Goal: Transaction & Acquisition: Purchase product/service

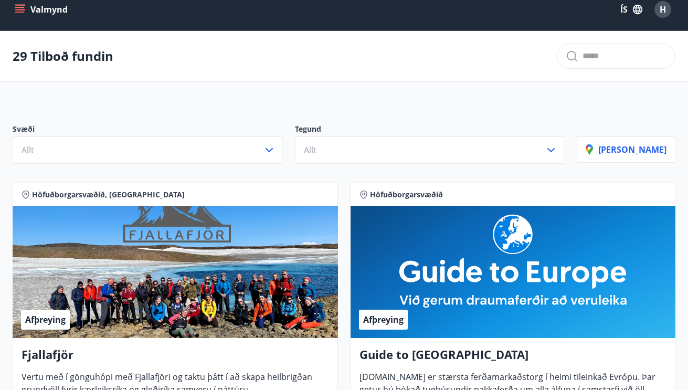
scroll to position [18, 0]
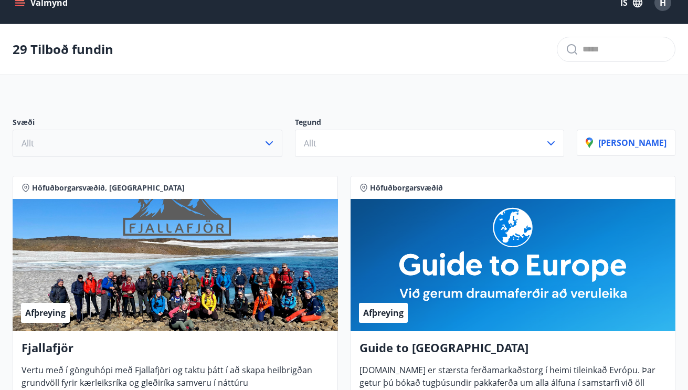
click at [276, 141] on icon "button" at bounding box center [269, 143] width 13 height 13
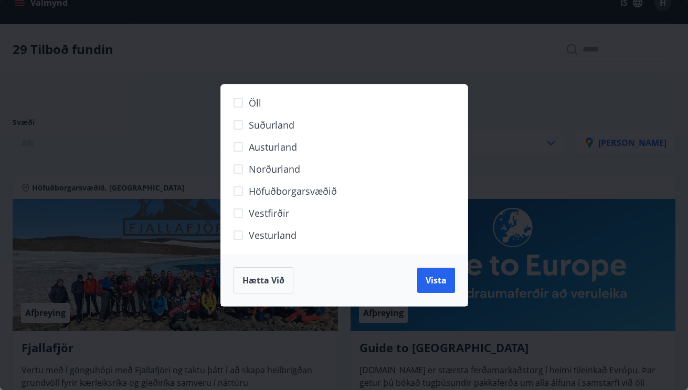
click at [279, 234] on span "Vesturland" at bounding box center [273, 235] width 48 height 14
click at [437, 278] on span "Vista" at bounding box center [436, 280] width 21 height 12
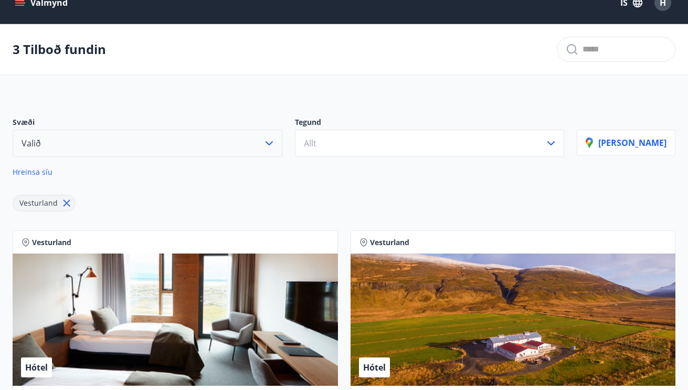
click at [276, 138] on icon "button" at bounding box center [269, 143] width 13 height 13
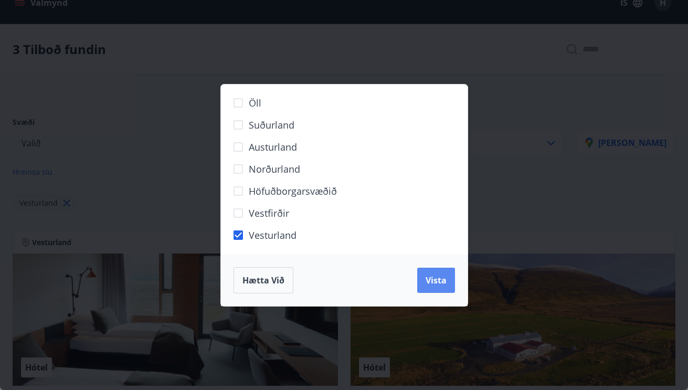
click at [435, 276] on span "Vista" at bounding box center [436, 280] width 21 height 12
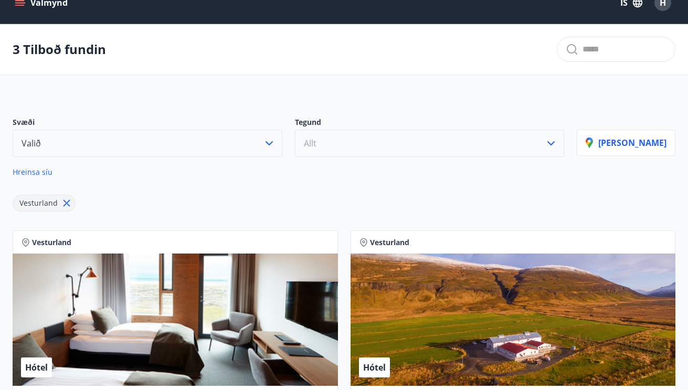
click at [557, 142] on icon "button" at bounding box center [551, 143] width 13 height 13
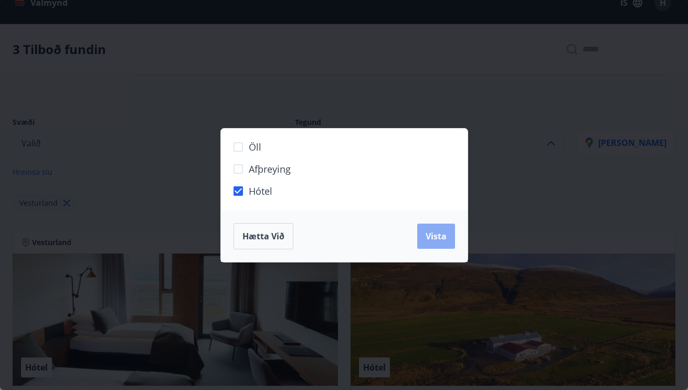
click at [439, 232] on span "Vista" at bounding box center [436, 236] width 21 height 12
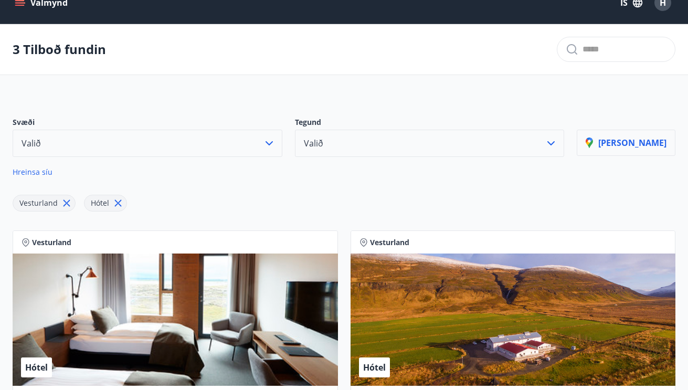
click at [648, 140] on p "[PERSON_NAME]" at bounding box center [626, 143] width 81 height 12
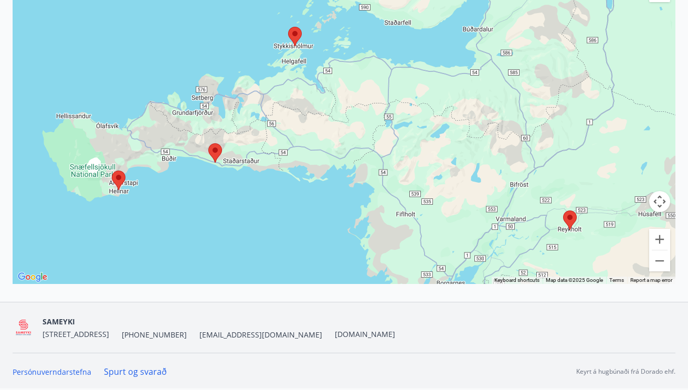
scroll to position [245, 0]
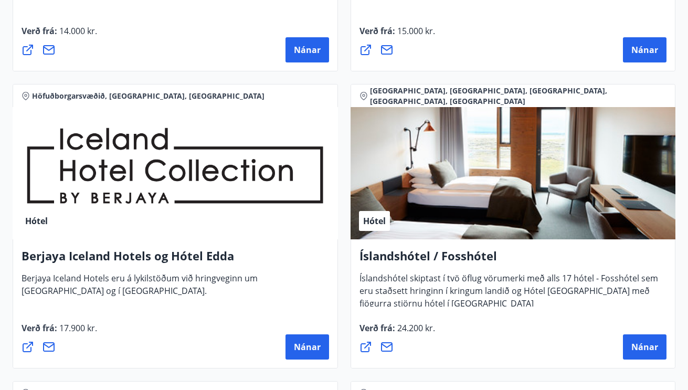
scroll to position [1895, 0]
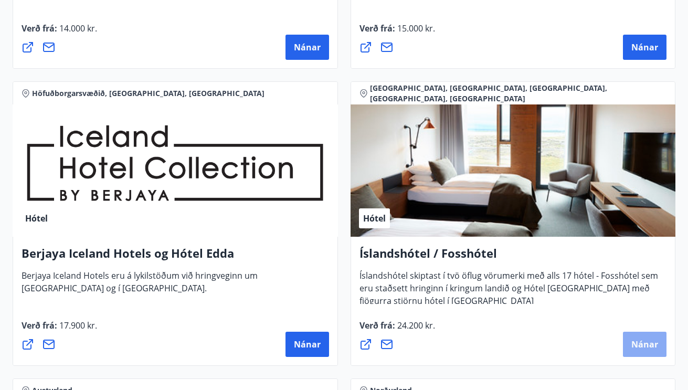
click at [641, 341] on span "Nánar" at bounding box center [644, 345] width 27 height 12
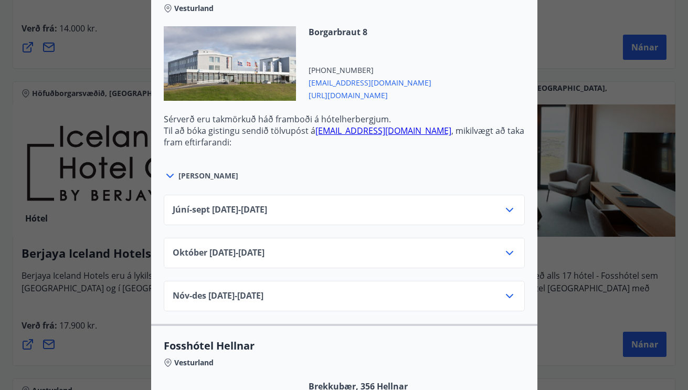
scroll to position [771, 0]
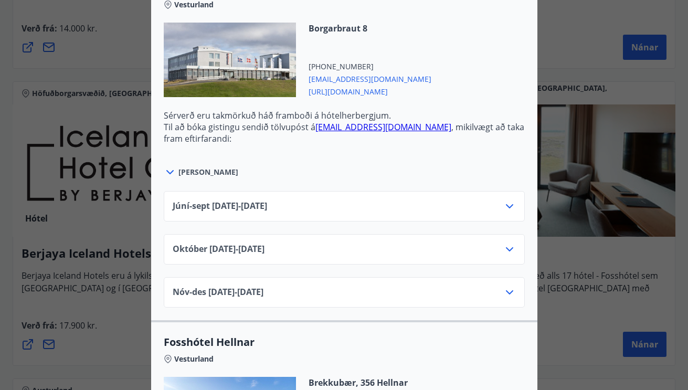
click at [509, 206] on icon at bounding box center [509, 206] width 13 height 13
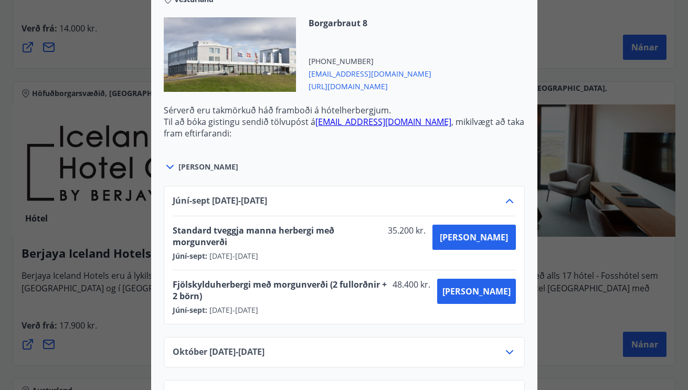
scroll to position [776, 0]
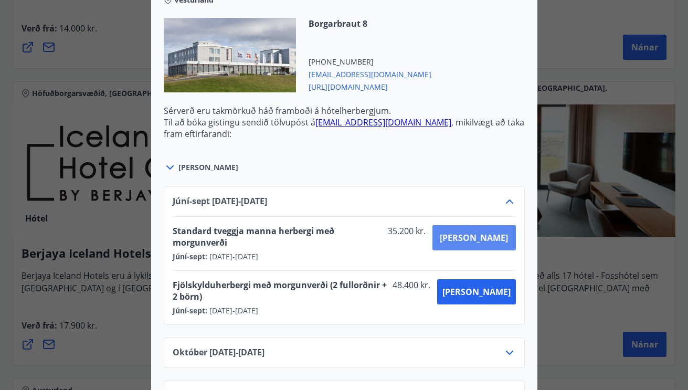
click at [491, 234] on span "[PERSON_NAME]" at bounding box center [474, 238] width 68 height 12
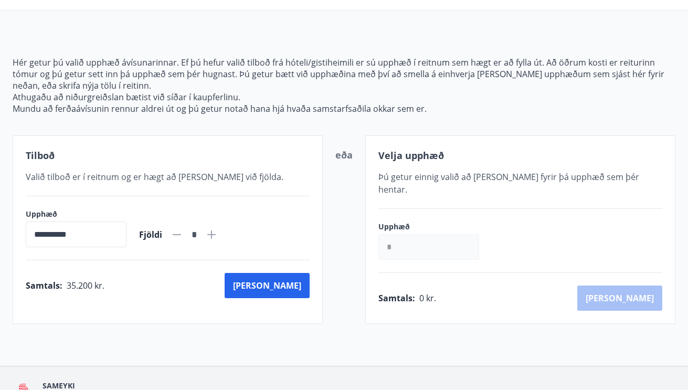
scroll to position [76, 0]
click at [285, 285] on button "[PERSON_NAME]" at bounding box center [267, 285] width 85 height 25
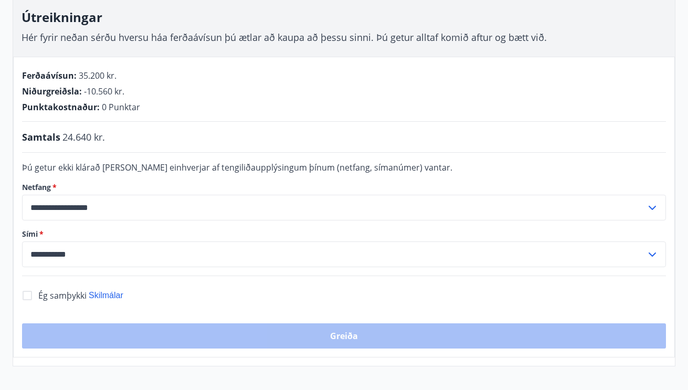
scroll to position [157, 0]
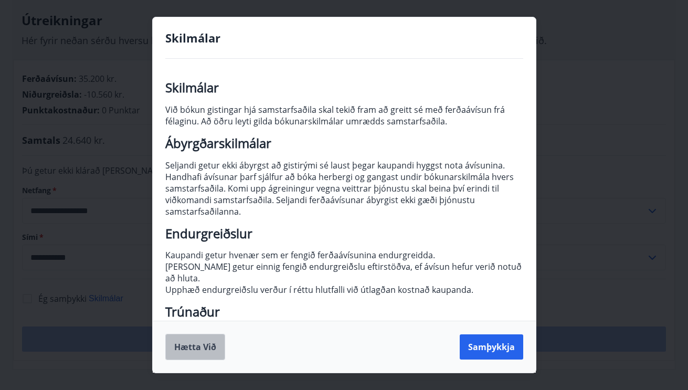
click at [205, 346] on button "Hætta við" at bounding box center [195, 347] width 60 height 26
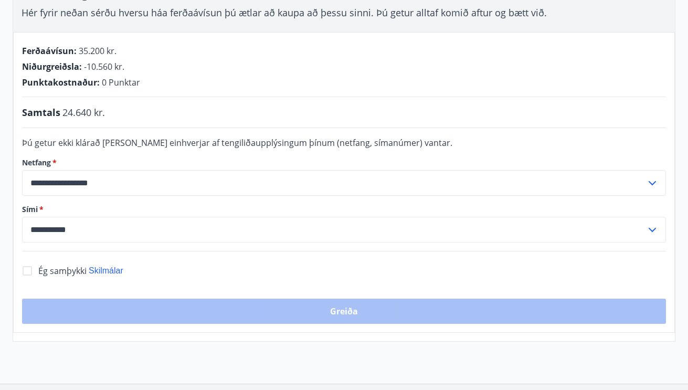
scroll to position [185, 0]
click at [653, 181] on icon at bounding box center [652, 183] width 13 height 13
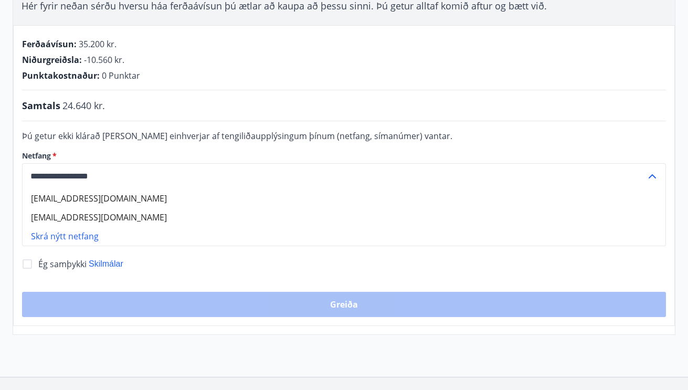
scroll to position [196, 0]
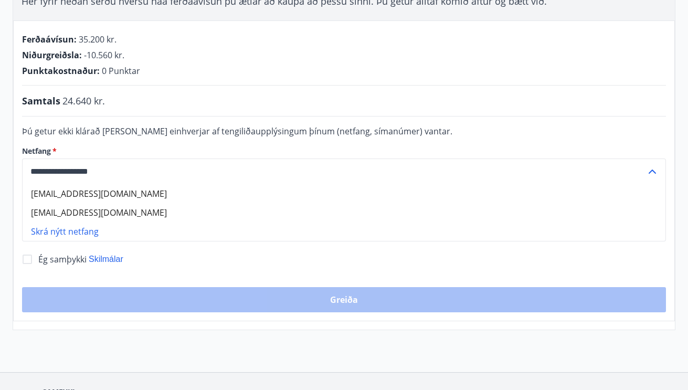
click at [102, 193] on li "[EMAIL_ADDRESS][DOMAIN_NAME]" at bounding box center [344, 193] width 643 height 19
type input "**********"
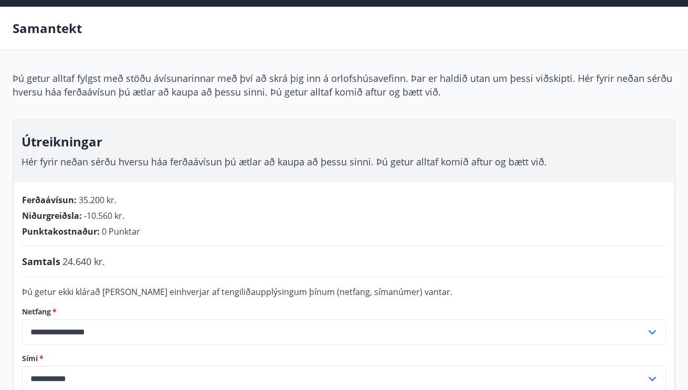
scroll to position [38, 0]
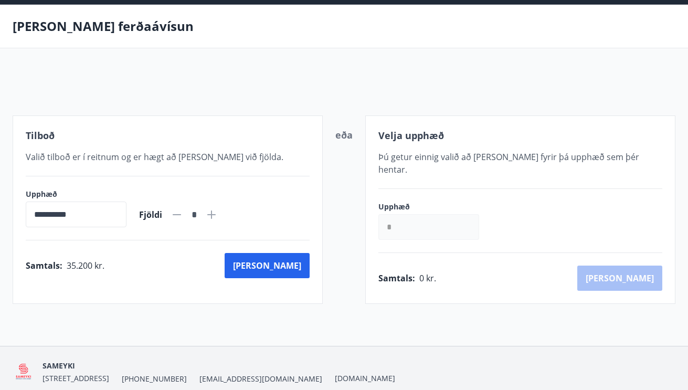
scroll to position [69, 0]
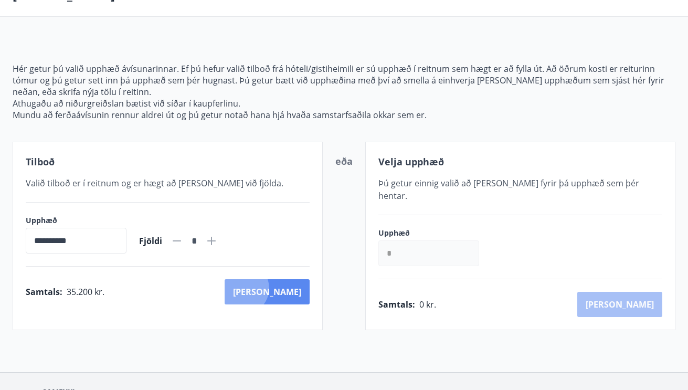
click at [289, 288] on button "[PERSON_NAME]" at bounding box center [267, 291] width 85 height 25
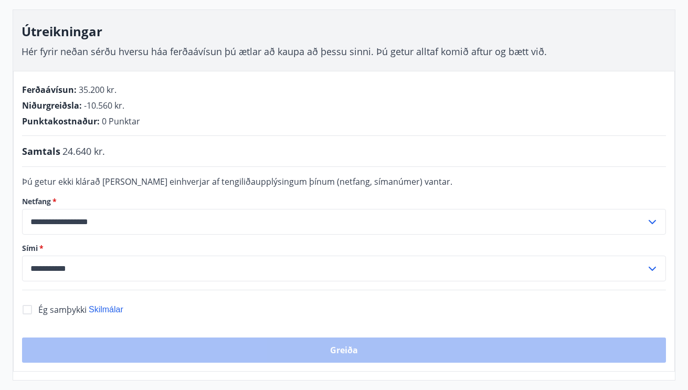
scroll to position [146, 0]
click at [652, 217] on icon at bounding box center [652, 222] width 13 height 13
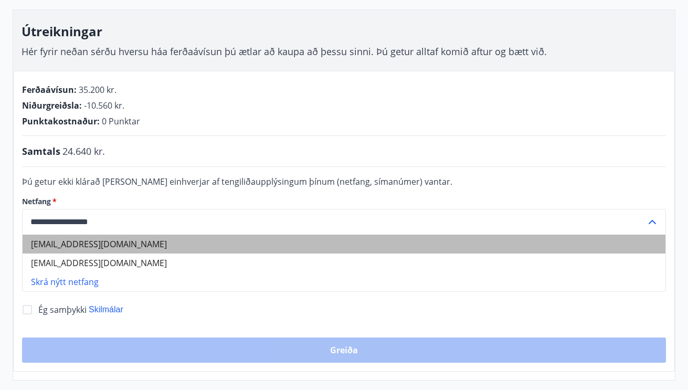
click at [117, 242] on li "hrefnaf@gmail.com" at bounding box center [344, 244] width 643 height 19
type input "**********"
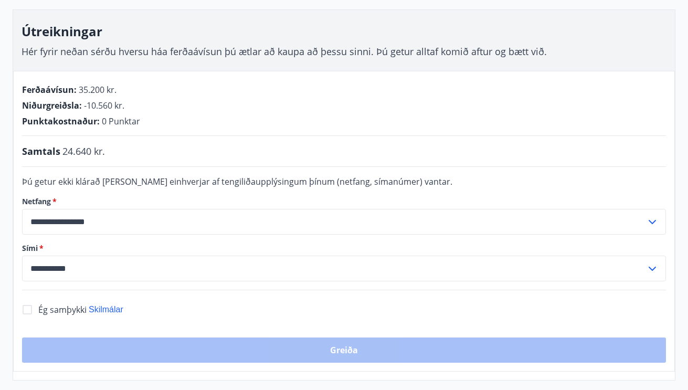
scroll to position [69, 0]
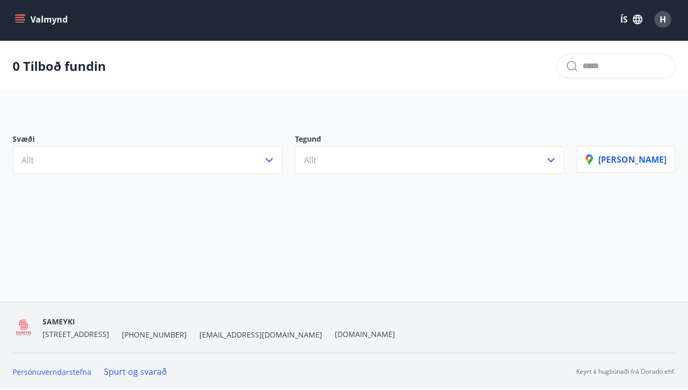
scroll to position [2, 0]
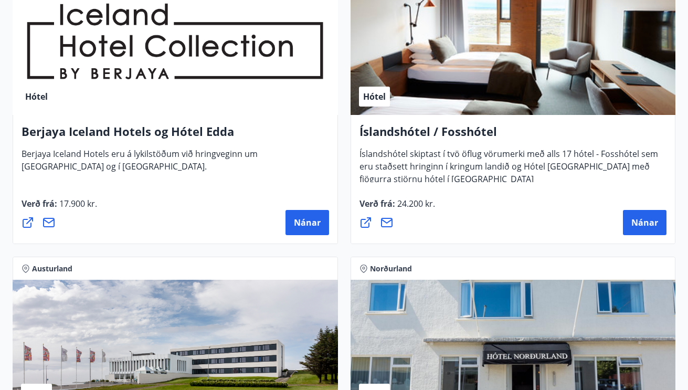
scroll to position [2017, 0]
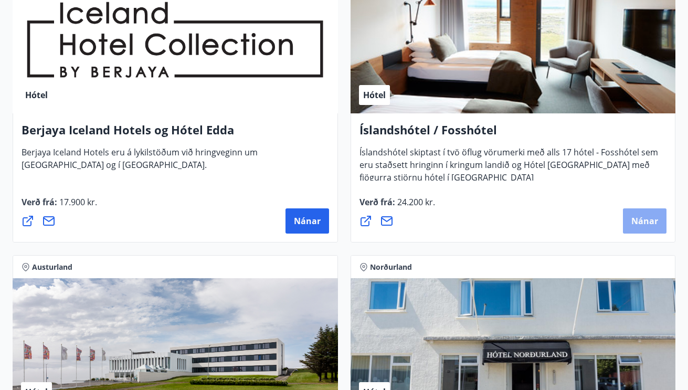
click at [638, 219] on span "Nánar" at bounding box center [644, 221] width 27 height 12
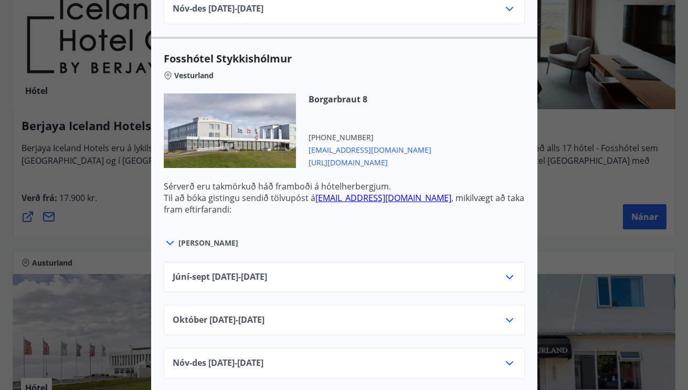
scroll to position [702, 0]
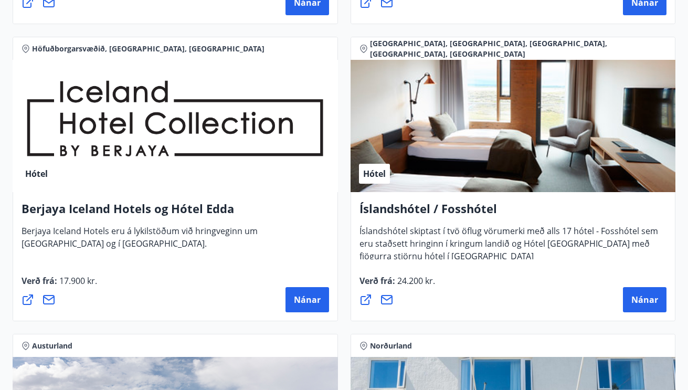
scroll to position [1941, 0]
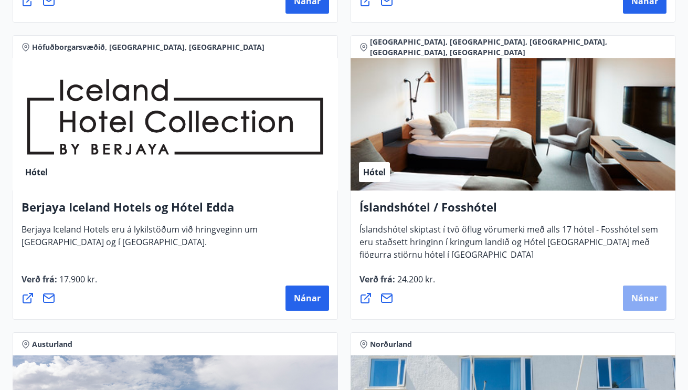
click at [638, 297] on span "Nánar" at bounding box center [644, 298] width 27 height 12
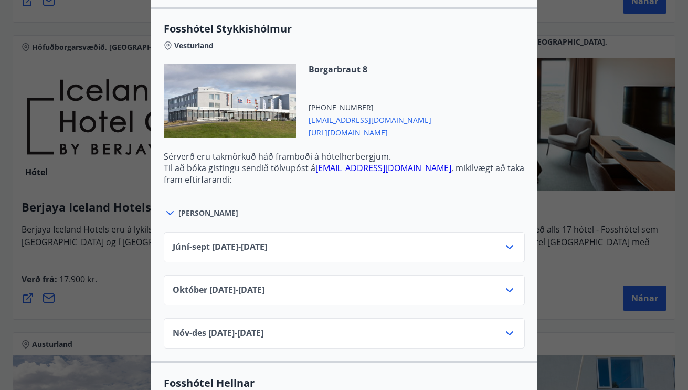
scroll to position [732, 0]
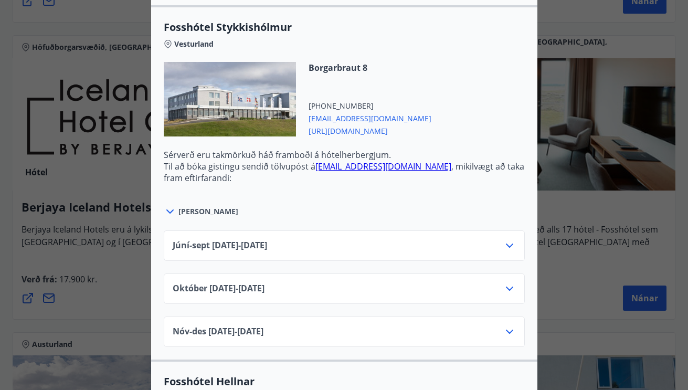
click at [508, 244] on icon at bounding box center [509, 245] width 13 height 13
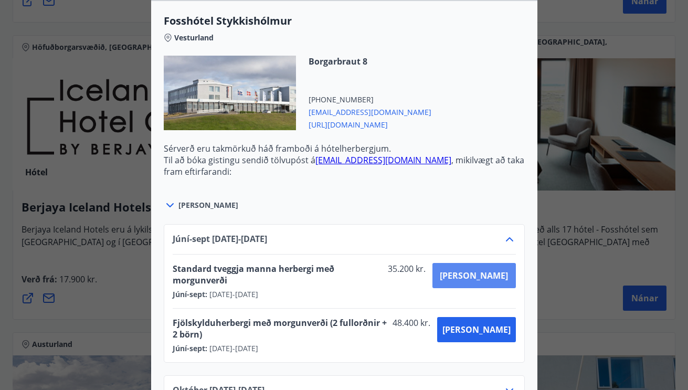
scroll to position [739, 0]
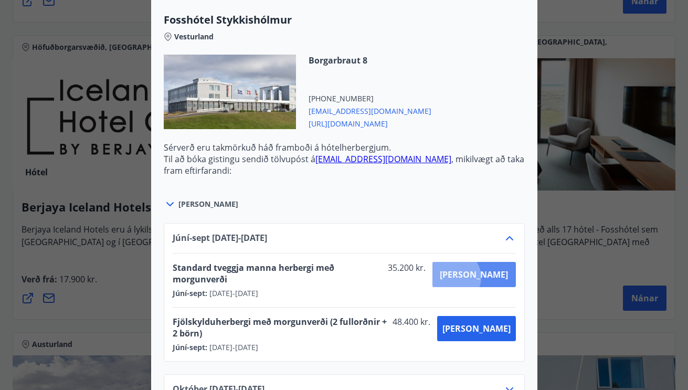
click at [492, 277] on span "Kaupa" at bounding box center [474, 275] width 68 height 12
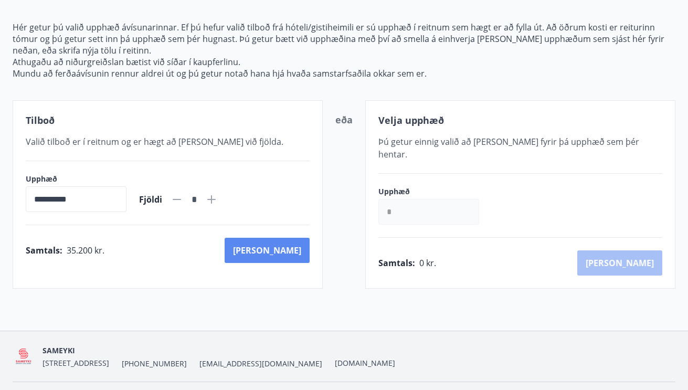
scroll to position [112, 0]
click at [287, 247] on button "Kaup" at bounding box center [267, 249] width 85 height 25
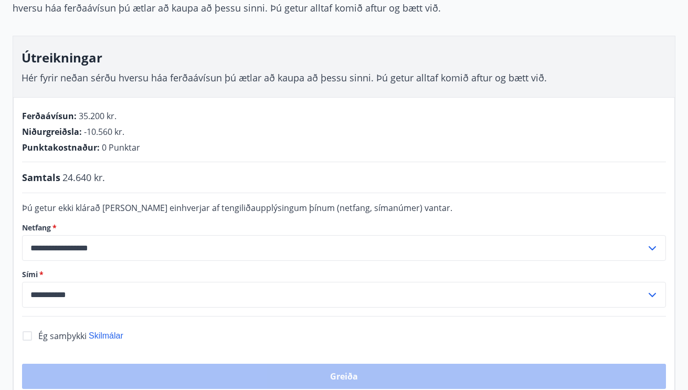
scroll to position [121, 0]
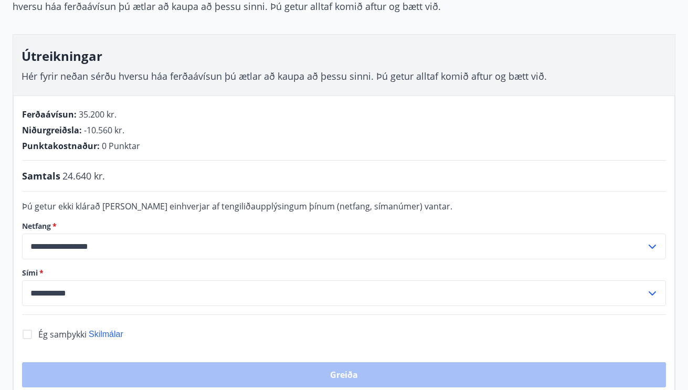
click at [651, 246] on icon at bounding box center [652, 246] width 13 height 13
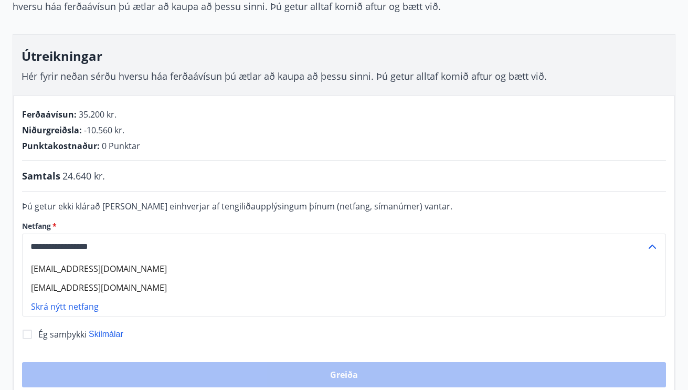
click at [72, 304] on li "Skrá nýtt netfang" at bounding box center [344, 306] width 643 height 19
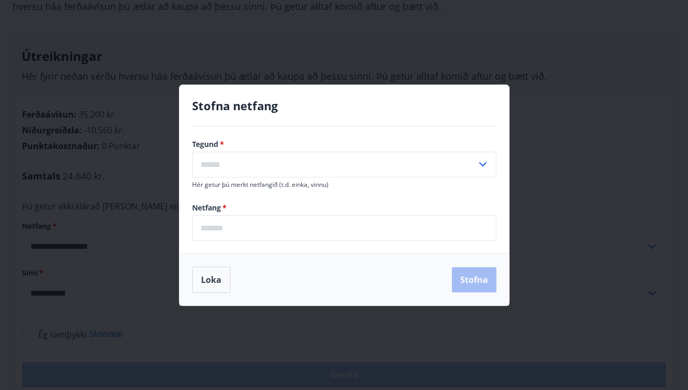
click at [482, 160] on icon at bounding box center [483, 164] width 13 height 13
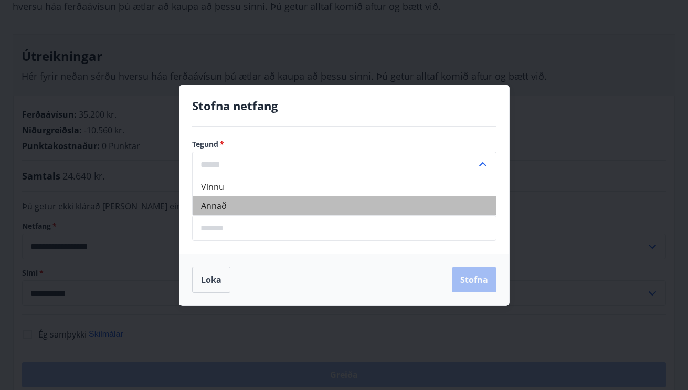
click at [211, 203] on li "Annað" at bounding box center [344, 205] width 303 height 19
type input "*****"
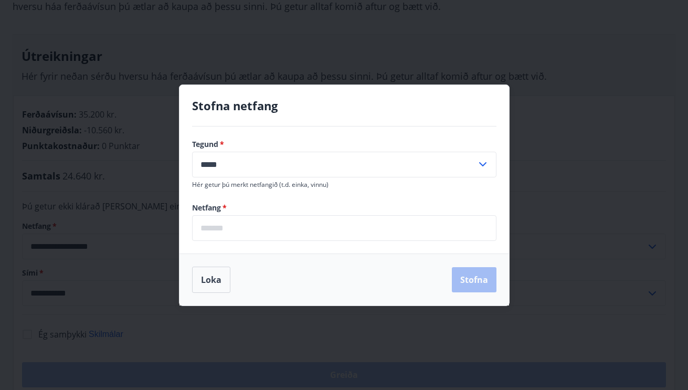
drag, startPoint x: 210, startPoint y: 228, endPoint x: 298, endPoint y: 235, distance: 88.4
click at [226, 229] on input "email" at bounding box center [344, 228] width 304 height 26
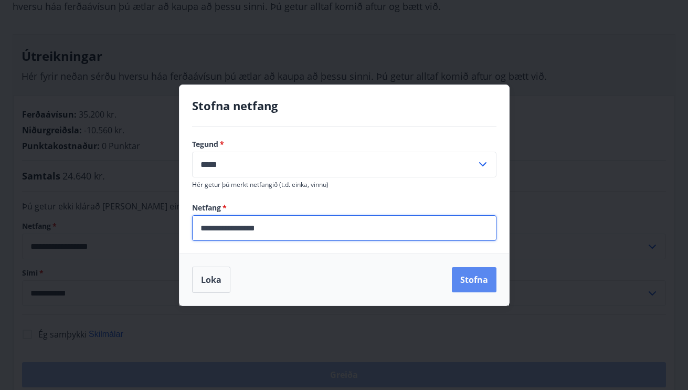
type input "**********"
click at [466, 277] on button "Stofna" at bounding box center [474, 279] width 45 height 25
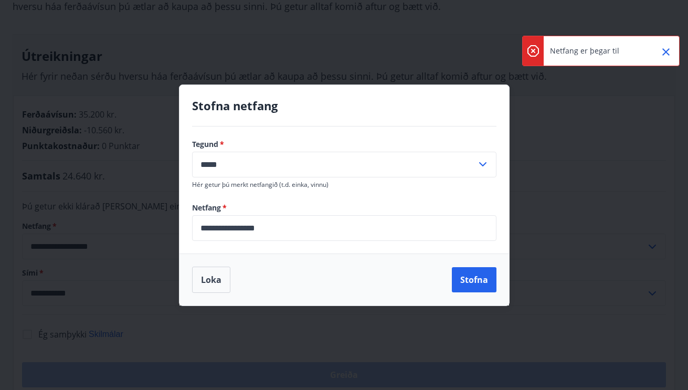
click at [665, 50] on icon "Close" at bounding box center [665, 51] width 7 height 7
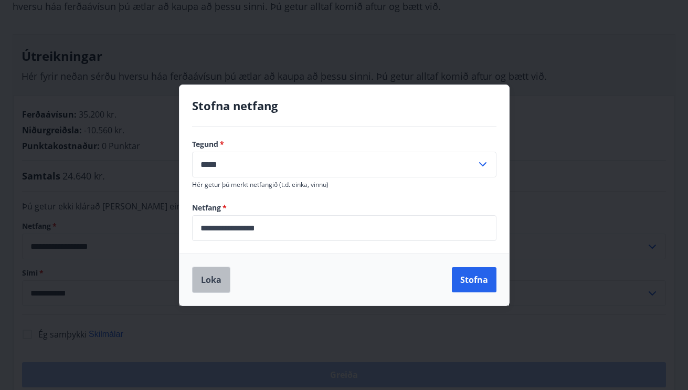
click at [208, 279] on button "Loka" at bounding box center [211, 280] width 38 height 26
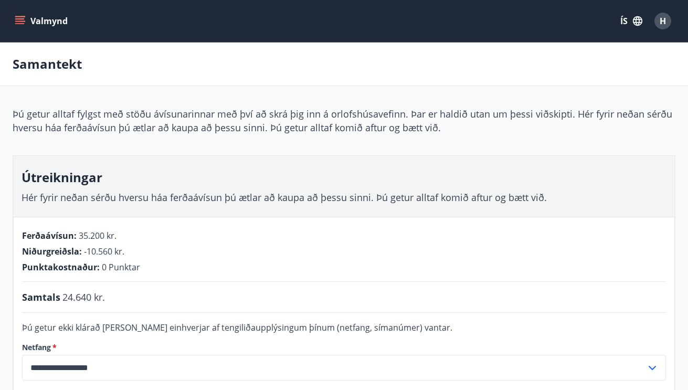
scroll to position [0, 0]
click at [664, 16] on span "H" at bounding box center [663, 21] width 6 height 12
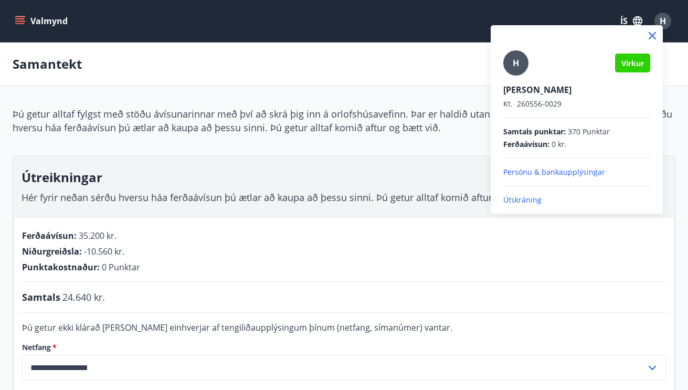
click at [556, 173] on p "Persónu & bankaupplýsingar" at bounding box center [576, 172] width 147 height 10
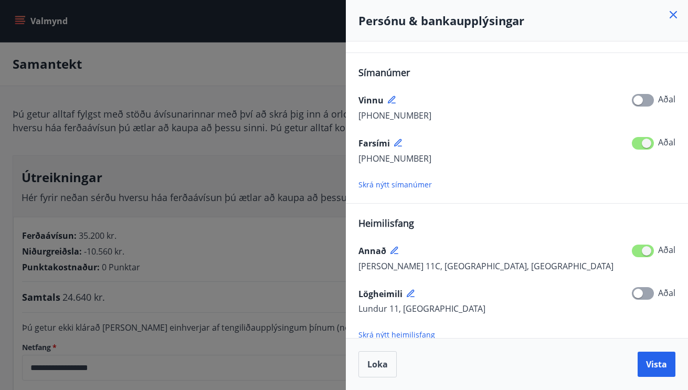
scroll to position [143, 0]
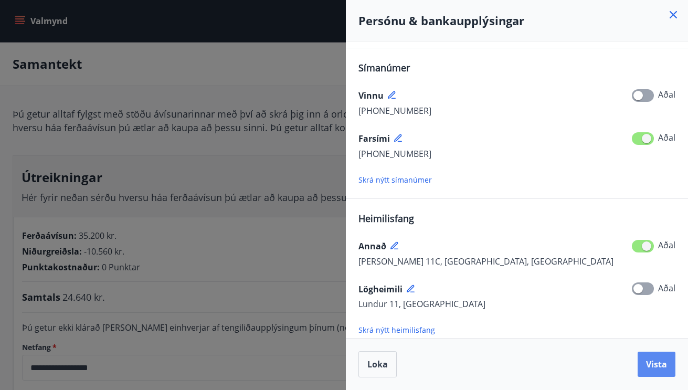
click at [656, 362] on span "Vista" at bounding box center [656, 364] width 21 height 12
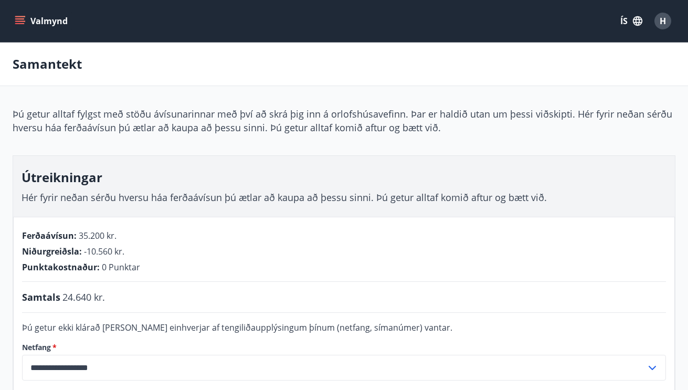
scroll to position [69, 0]
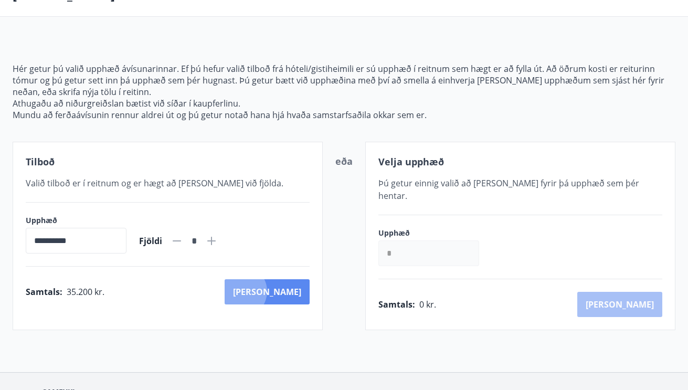
click at [287, 291] on button "Kaup" at bounding box center [267, 291] width 85 height 25
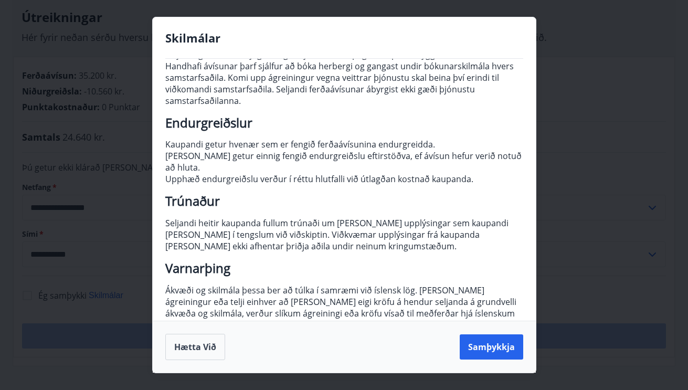
scroll to position [110, 0]
click at [504, 344] on button "Samþykkja" at bounding box center [492, 346] width 64 height 25
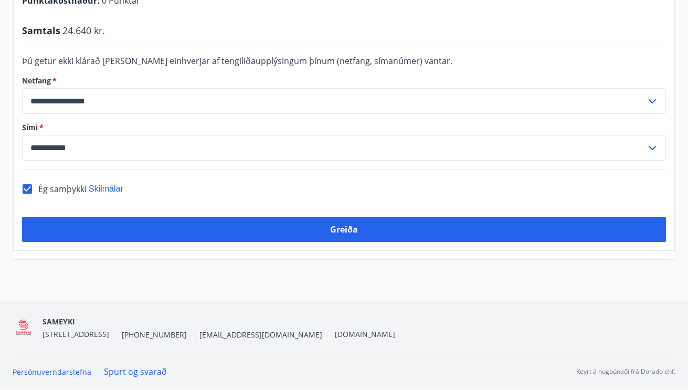
scroll to position [267, 0]
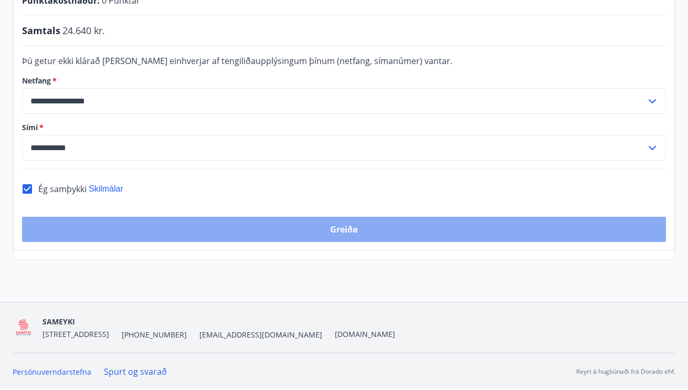
click at [353, 227] on button "Greiða" at bounding box center [344, 229] width 644 height 25
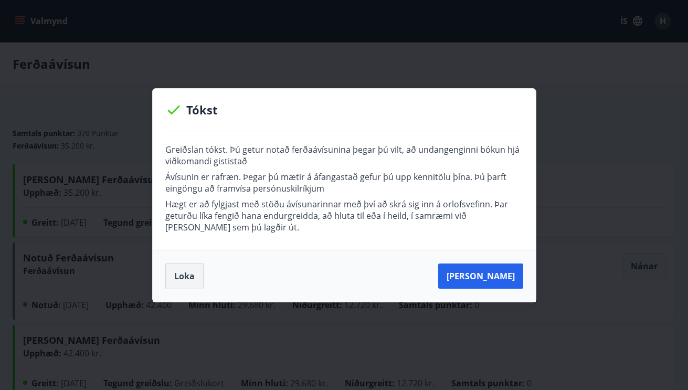
click at [186, 271] on button "Loka" at bounding box center [184, 276] width 38 height 26
click at [180, 274] on button "Loka" at bounding box center [184, 276] width 38 height 26
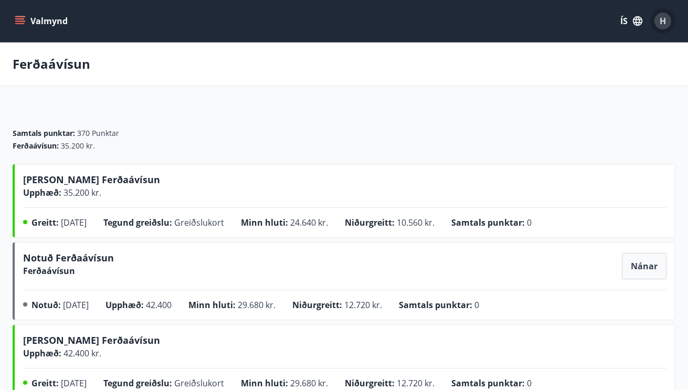
click at [660, 19] on span "H" at bounding box center [663, 21] width 6 height 12
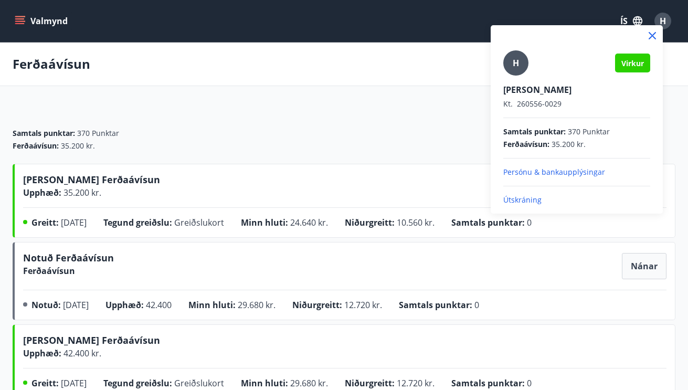
click at [515, 59] on span "H" at bounding box center [516, 63] width 6 height 12
click at [515, 77] on input "H" at bounding box center [574, 82] width 143 height 11
click at [515, 199] on p "Útskráning" at bounding box center [576, 200] width 147 height 10
